Goal: Navigation & Orientation: Find specific page/section

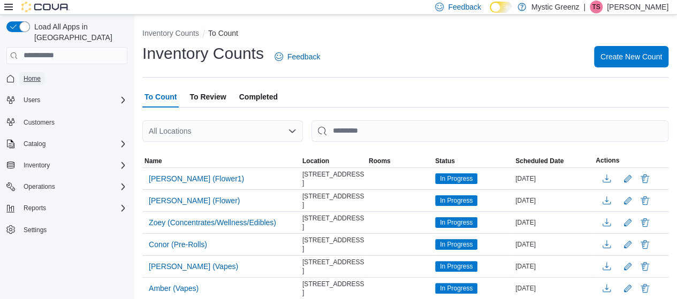
click at [36, 74] on span "Home" at bounding box center [32, 78] width 17 height 9
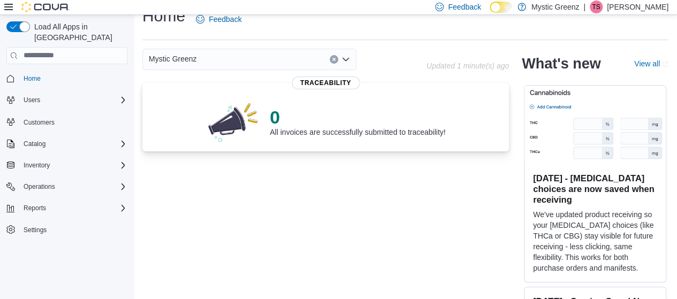
scroll to position [35, 0]
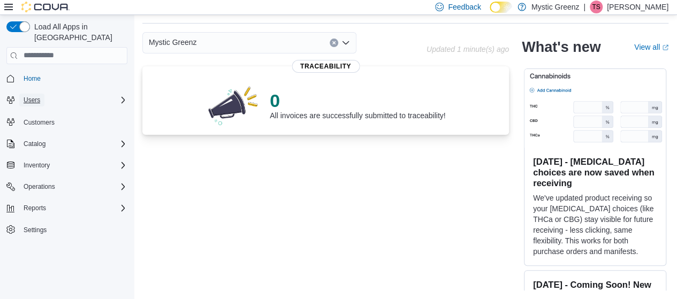
click at [34, 94] on span "Users" at bounding box center [32, 100] width 17 height 13
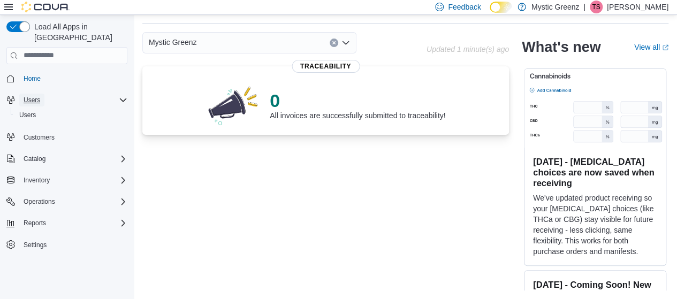
click at [43, 94] on button "Users" at bounding box center [31, 100] width 25 height 13
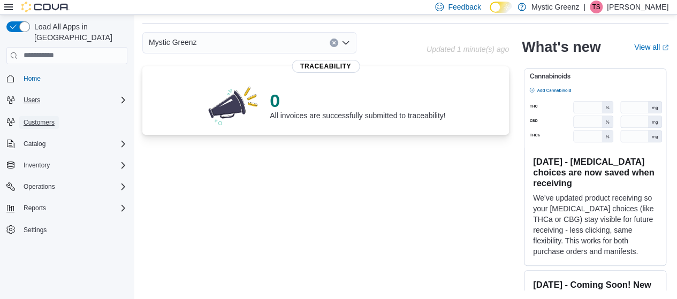
click at [36, 118] on span "Customers" at bounding box center [39, 122] width 31 height 9
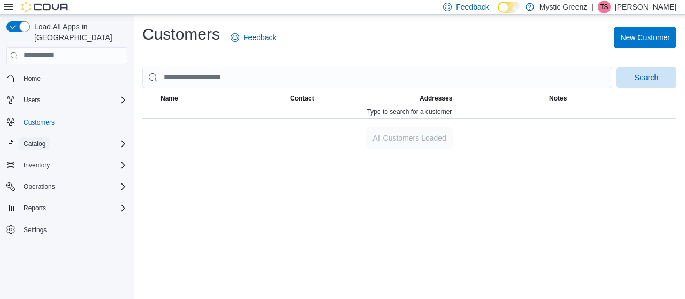
click at [34, 140] on span "Catalog" at bounding box center [35, 144] width 22 height 9
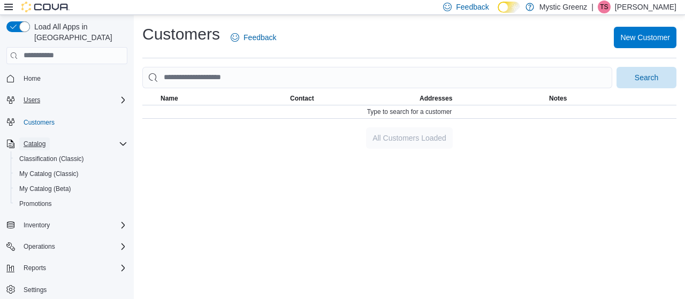
click at [46, 138] on button "Catalog" at bounding box center [34, 144] width 31 height 13
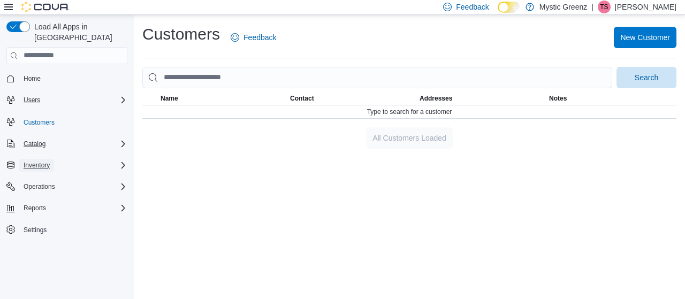
click at [50, 159] on button "Inventory" at bounding box center [36, 165] width 35 height 13
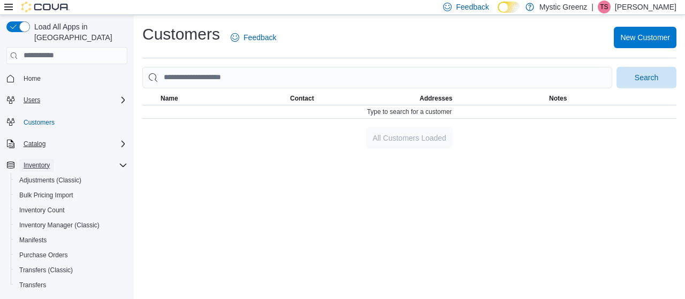
click at [50, 159] on button "Inventory" at bounding box center [36, 165] width 35 height 13
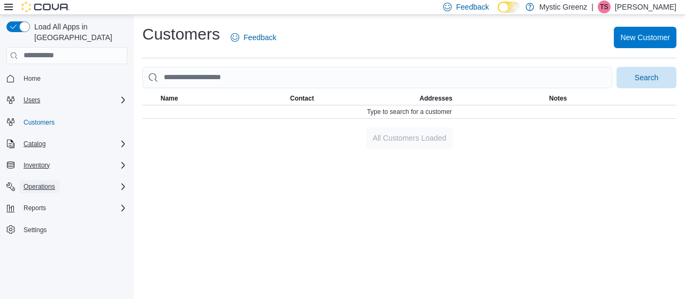
click at [45, 183] on span "Operations" at bounding box center [40, 187] width 32 height 9
click at [39, 198] on span "Cash Management" at bounding box center [46, 202] width 54 height 9
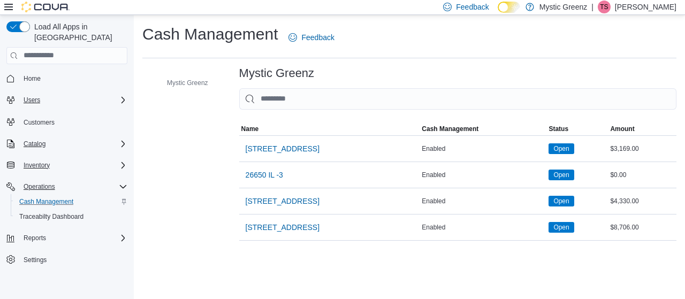
click at [423, 58] on div "Cash Management Feedback Mystic Greenz Mystic Greenz Sorting MemoryTable from E…" at bounding box center [409, 132] width 534 height 217
click at [270, 173] on span "26650 IL -3" at bounding box center [264, 175] width 37 height 11
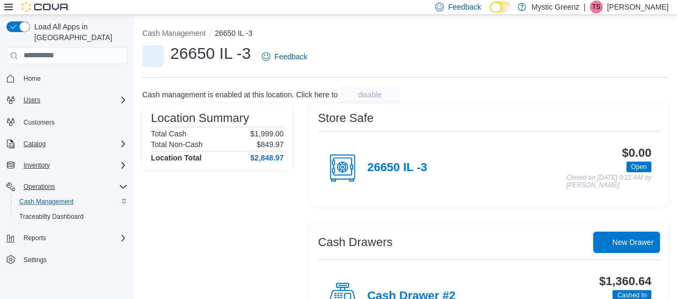
click at [156, 56] on button "Next" at bounding box center [152, 56] width 21 height 21
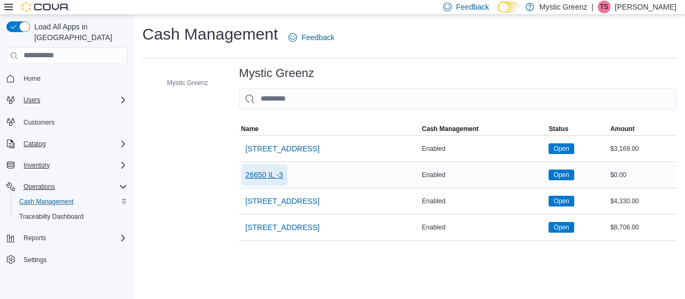
click at [258, 174] on span "26650 IL -3" at bounding box center [264, 175] width 37 height 11
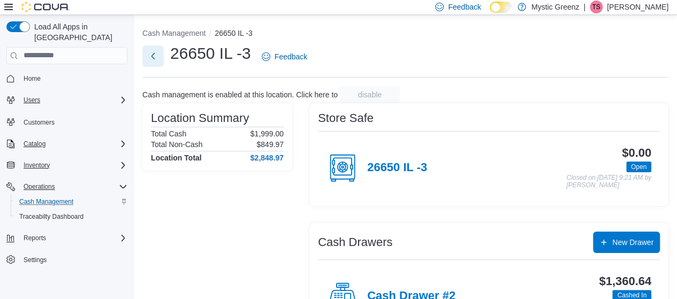
click at [156, 57] on button "Next" at bounding box center [152, 56] width 21 height 21
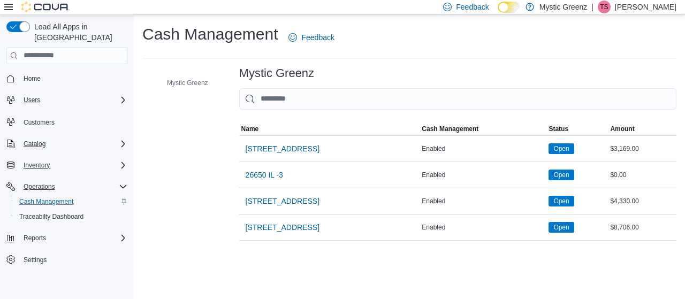
click at [613, 85] on div "Mystic Greenz Sorting MemoryTable from EuiInMemoryTable Name Cash Management St…" at bounding box center [458, 154] width 438 height 174
click at [604, 71] on div "Mystic Greenz" at bounding box center [458, 73] width 438 height 13
